Goal: Task Accomplishment & Management: Manage account settings

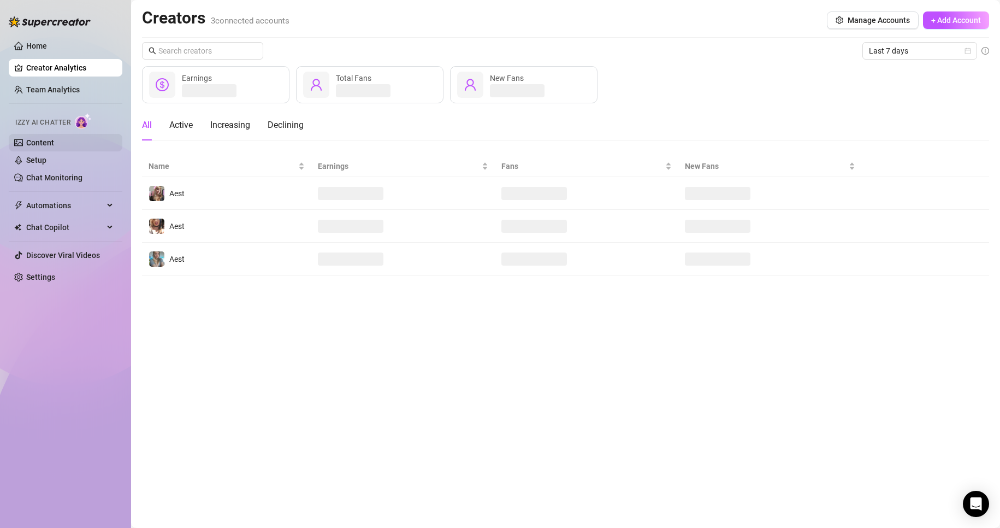
click at [53, 140] on link "Content" at bounding box center [40, 142] width 28 height 9
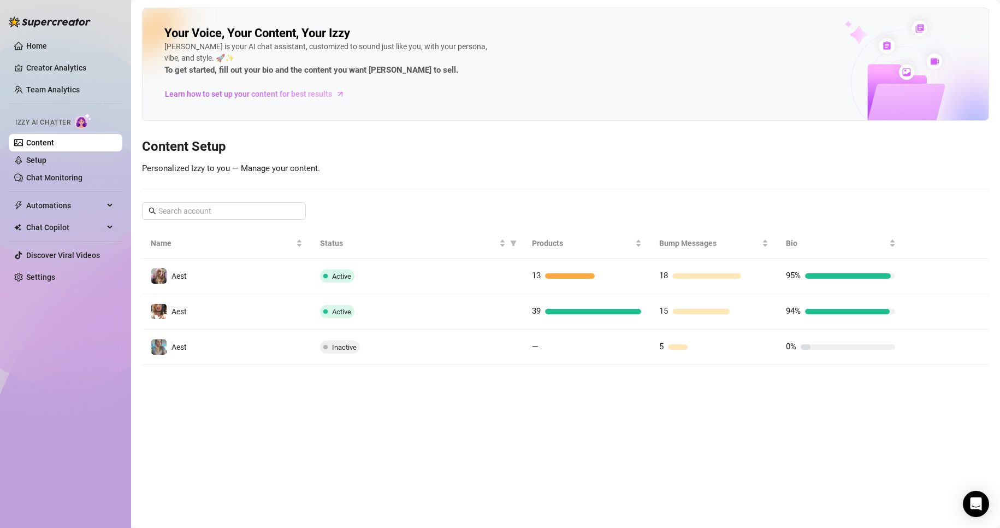
drag, startPoint x: 457, startPoint y: 281, endPoint x: 466, endPoint y: 292, distance: 14.3
click at [459, 286] on td "Active" at bounding box center [417, 275] width 212 height 35
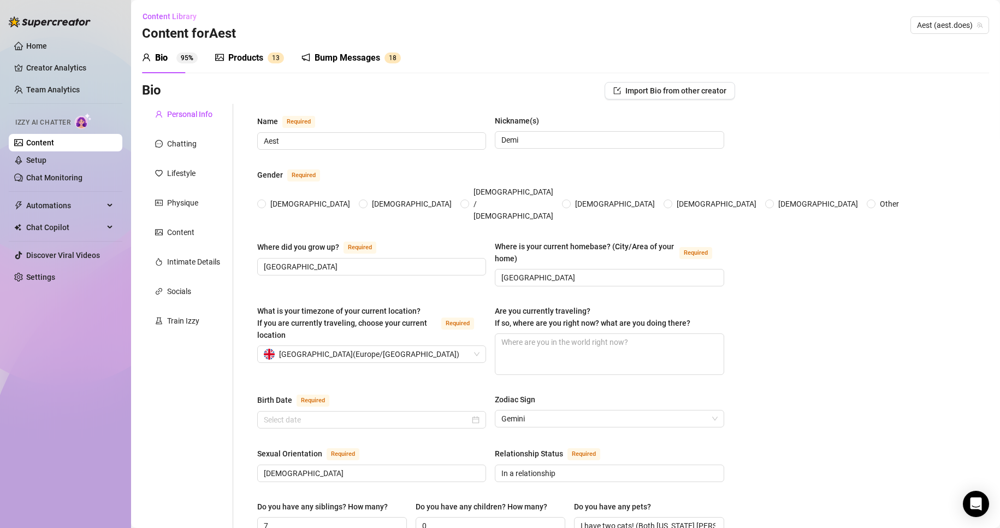
radio input "true"
type input "[DATE]"
drag, startPoint x: 64, startPoint y: 143, endPoint x: 72, endPoint y: 157, distance: 15.6
click at [54, 143] on link "Content" at bounding box center [40, 142] width 28 height 9
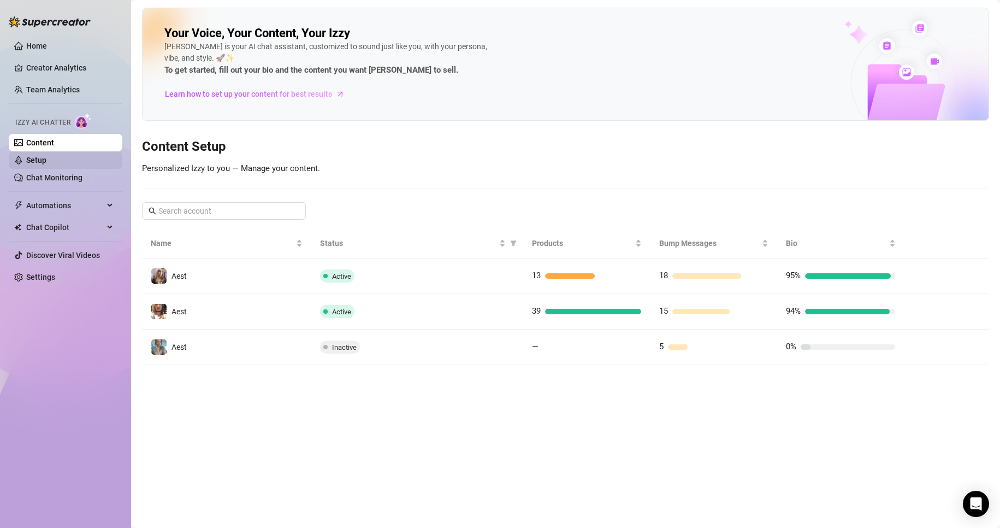
click at [46, 161] on link "Setup" at bounding box center [36, 160] width 20 height 9
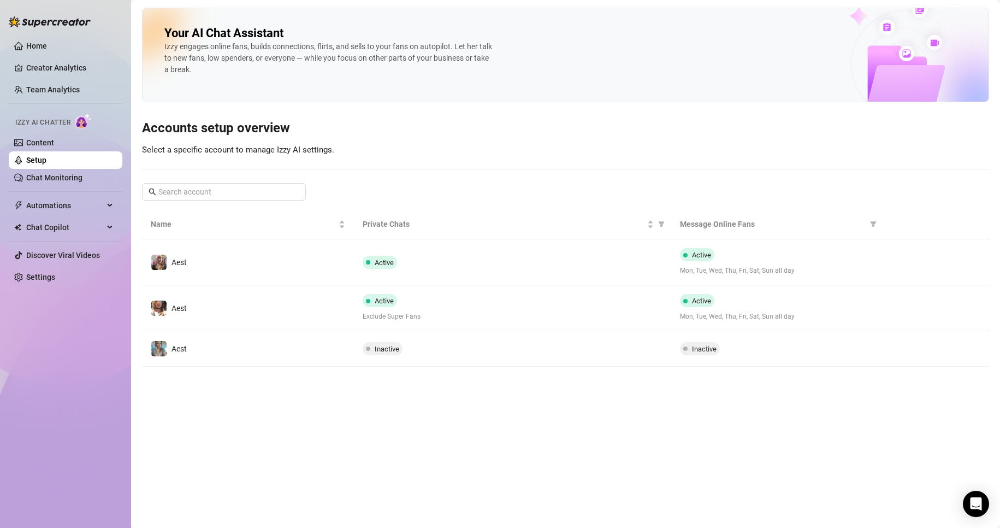
click at [587, 275] on td "Active" at bounding box center [513, 262] width 318 height 46
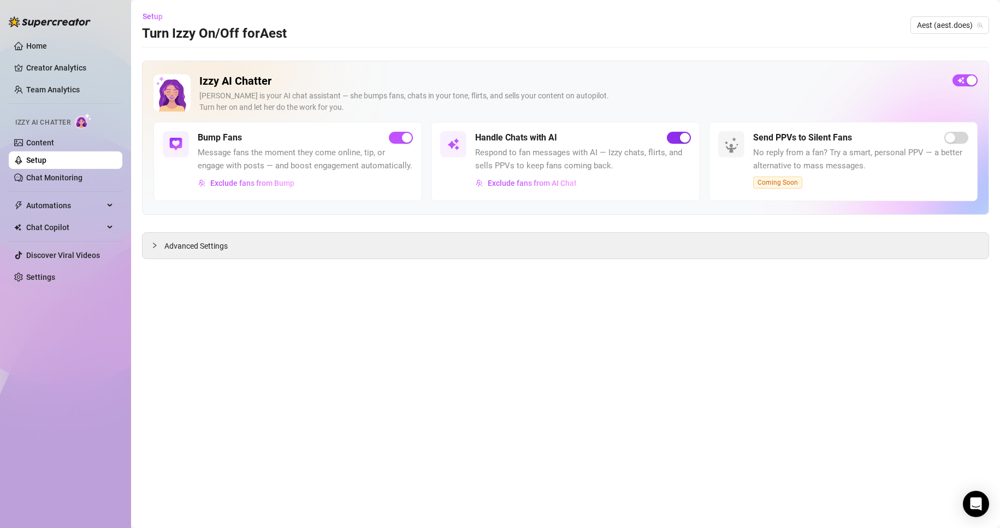
click at [675, 134] on span "button" at bounding box center [679, 138] width 24 height 12
click at [46, 158] on link "Setup" at bounding box center [36, 160] width 20 height 9
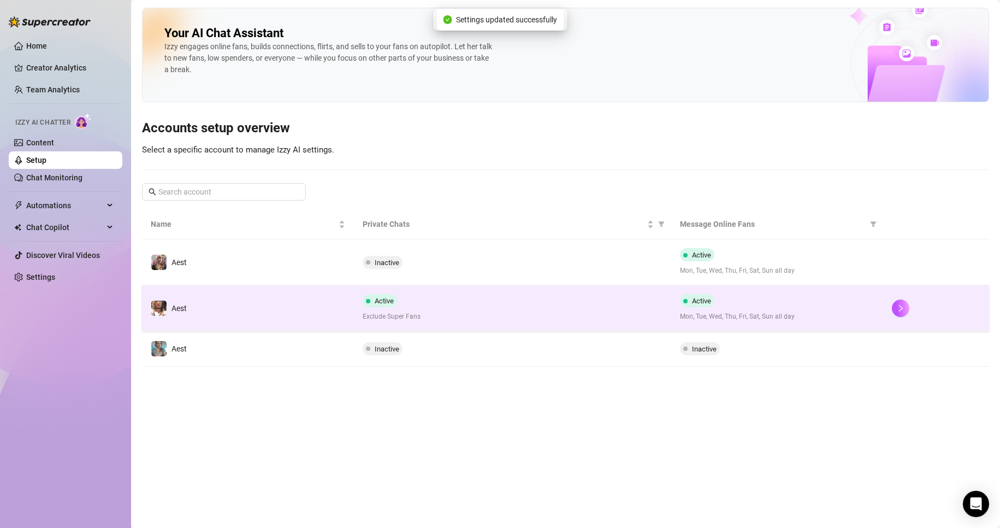
click at [507, 312] on span "Exclude Super Fans" at bounding box center [513, 316] width 300 height 10
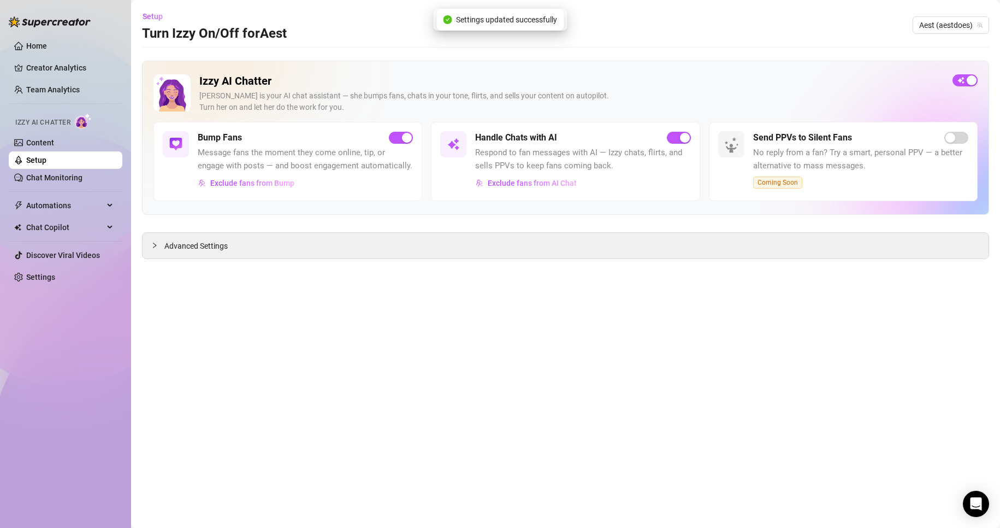
click at [665, 138] on div "Handle Chats with AI" at bounding box center [582, 137] width 215 height 13
click at [680, 140] on div "button" at bounding box center [685, 138] width 10 height 10
click at [26, 156] on link "Setup" at bounding box center [36, 160] width 20 height 9
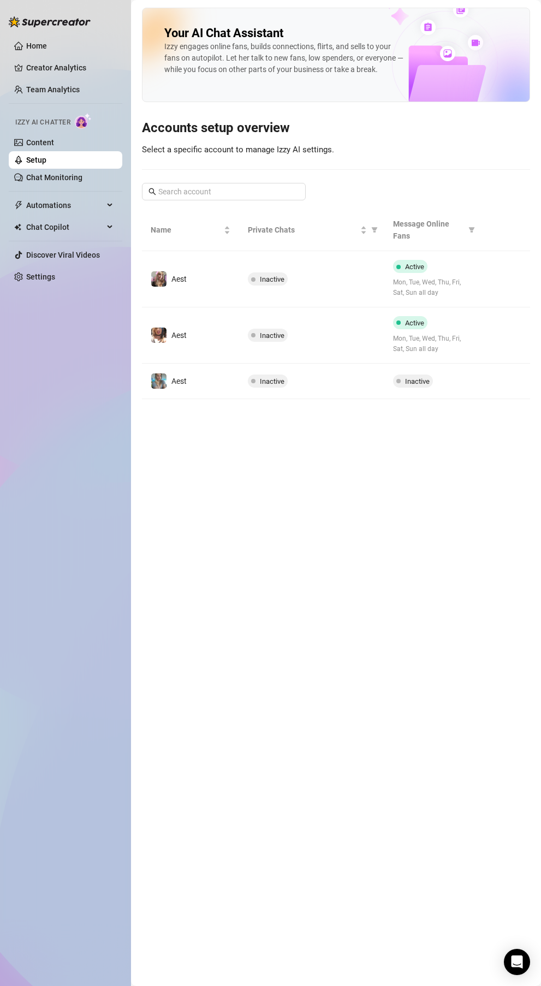
click at [254, 489] on main "Your AI Chat Assistant [PERSON_NAME] engages online fans, builds connections, f…" at bounding box center [336, 493] width 410 height 986
click at [82, 179] on link "Chat Monitoring" at bounding box center [54, 177] width 56 height 9
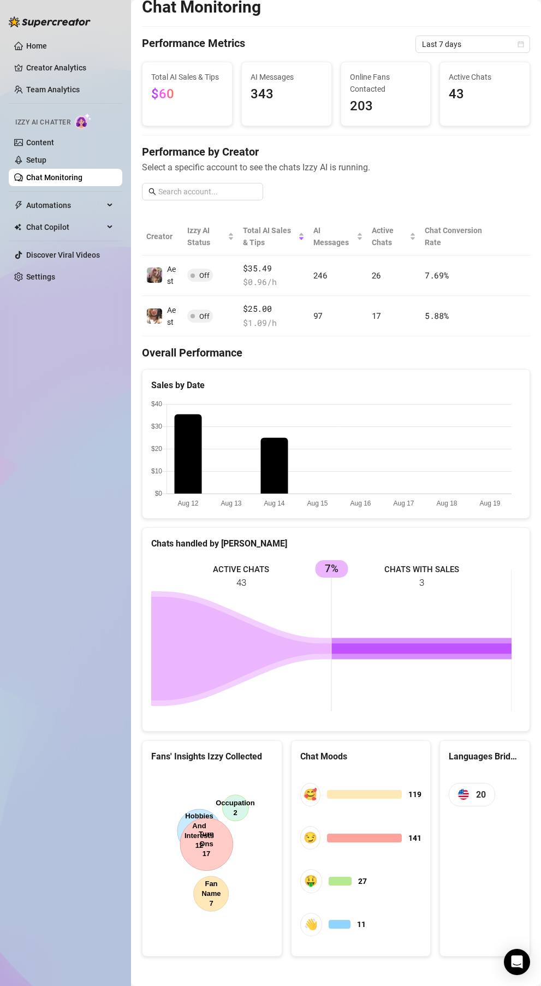
scroll to position [14, 0]
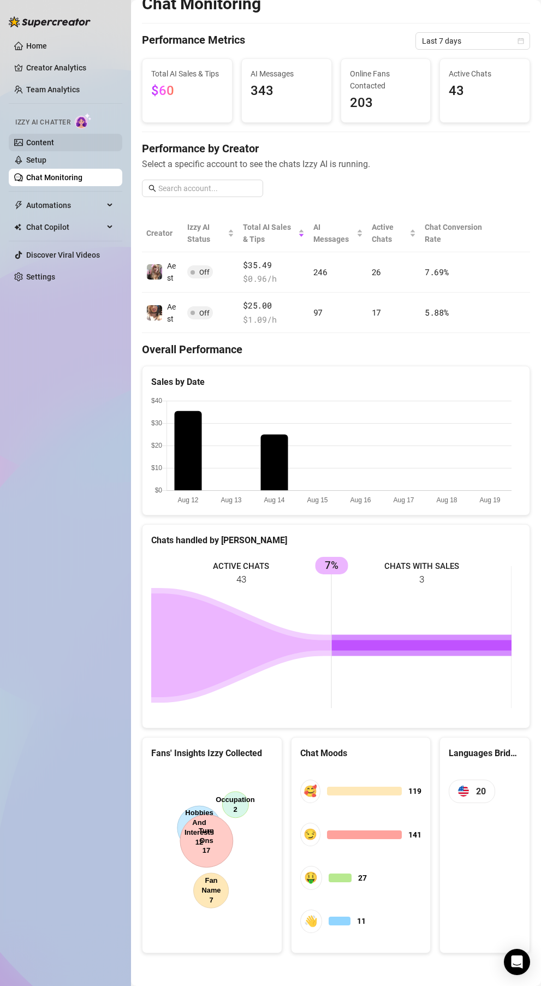
click at [54, 145] on link "Content" at bounding box center [40, 142] width 28 height 9
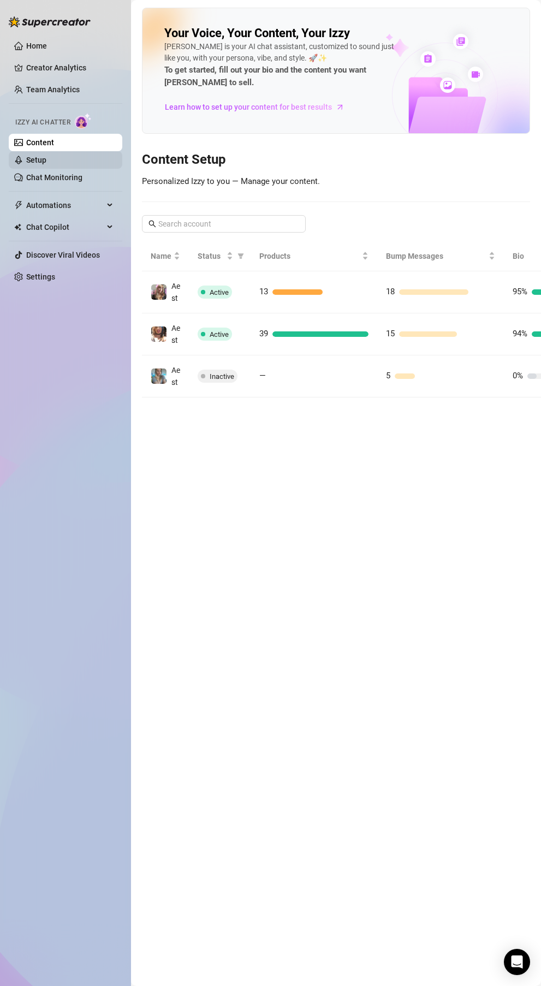
click at [46, 156] on link "Setup" at bounding box center [36, 160] width 20 height 9
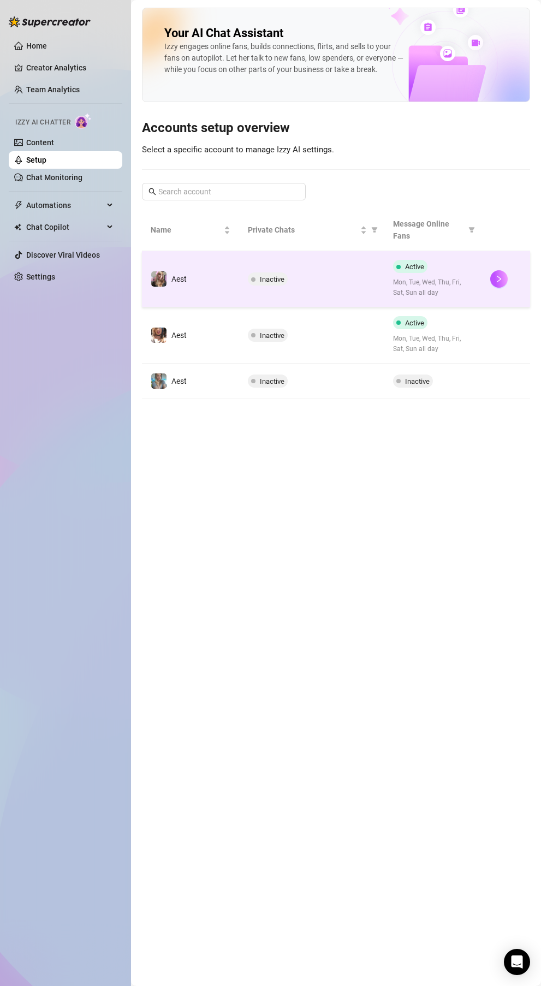
click at [188, 280] on td "Aest" at bounding box center [190, 279] width 97 height 56
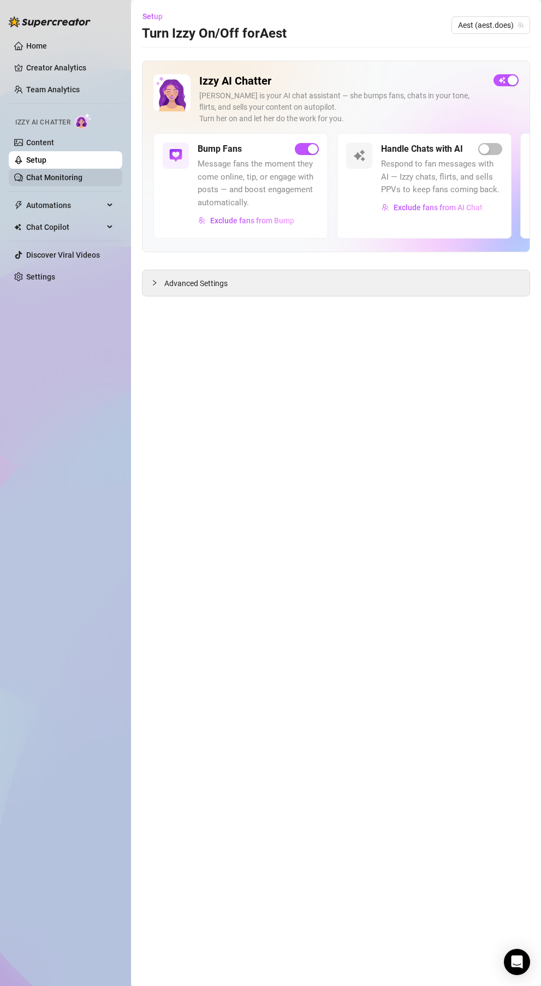
drag, startPoint x: 83, startPoint y: 165, endPoint x: 94, endPoint y: 180, distance: 17.9
click at [46, 164] on link "Setup" at bounding box center [36, 160] width 20 height 9
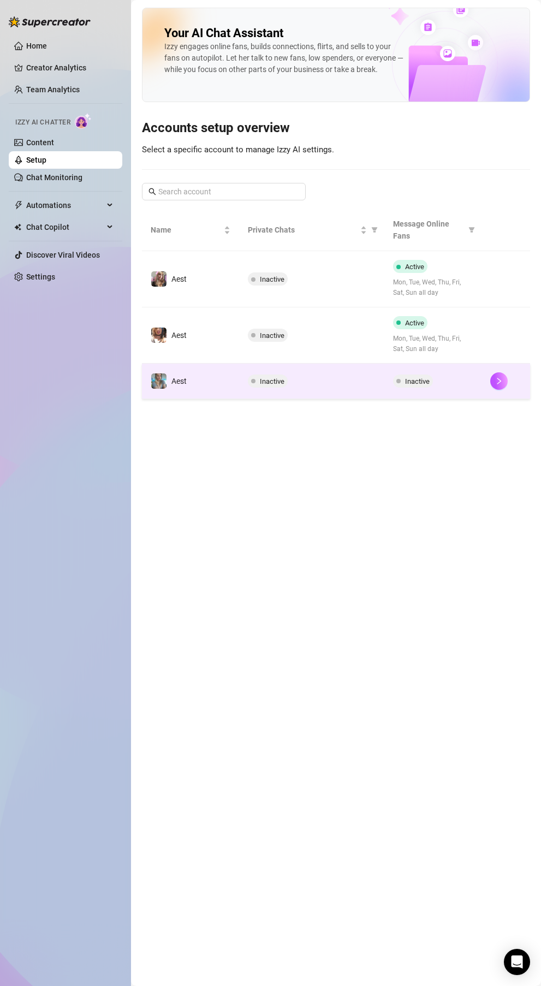
click at [186, 378] on span "Aest" at bounding box center [178, 381] width 15 height 9
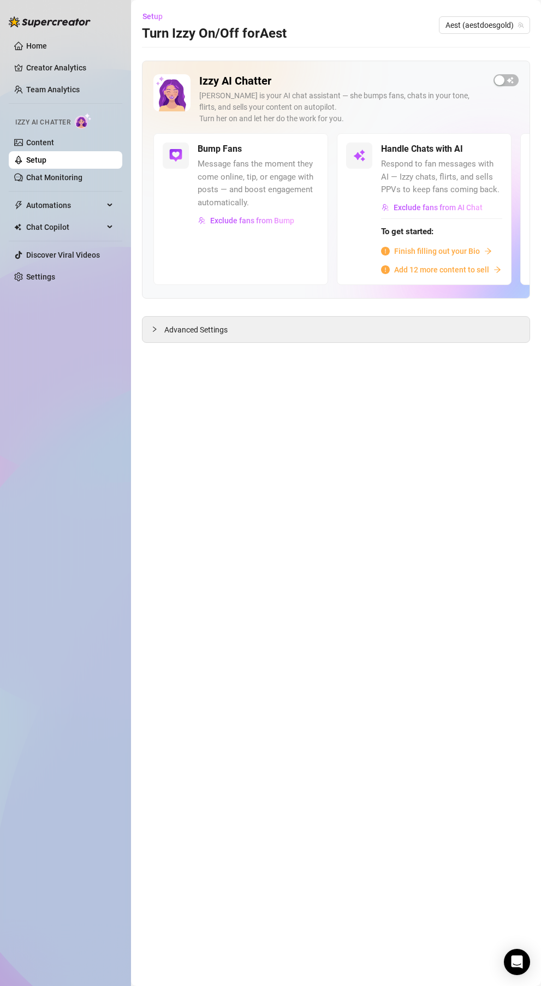
click at [243, 343] on div "Advanced Settings" at bounding box center [336, 329] width 388 height 27
click at [230, 324] on div "Advanced Settings" at bounding box center [336, 330] width 387 height 26
click at [177, 330] on span "Advanced Settings" at bounding box center [195, 330] width 63 height 12
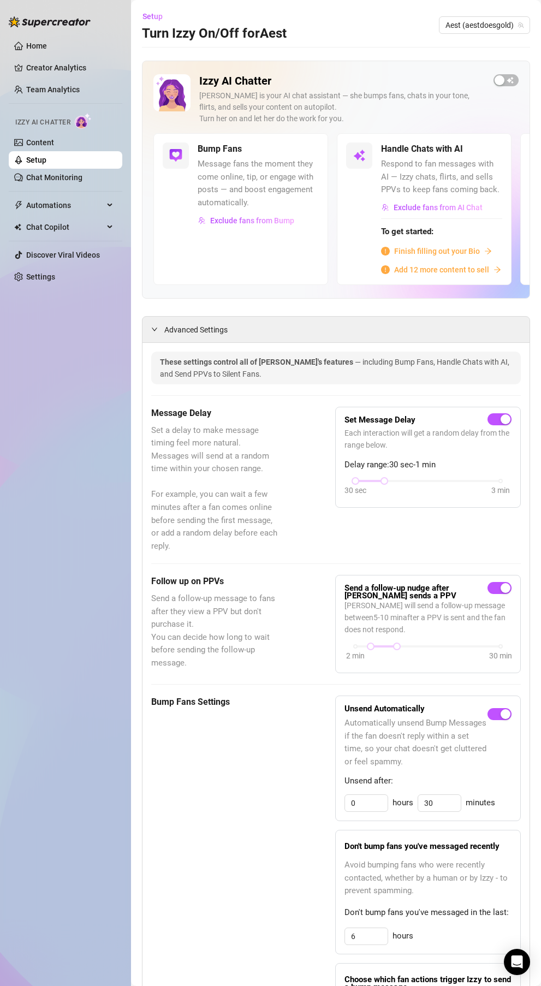
click at [225, 78] on h2 "Izzy AI Chatter" at bounding box center [342, 81] width 286 height 14
click at [212, 27] on h3 "Turn Izzy On/Off for Aest" at bounding box center [214, 33] width 145 height 17
